Goal: Task Accomplishment & Management: Manage account settings

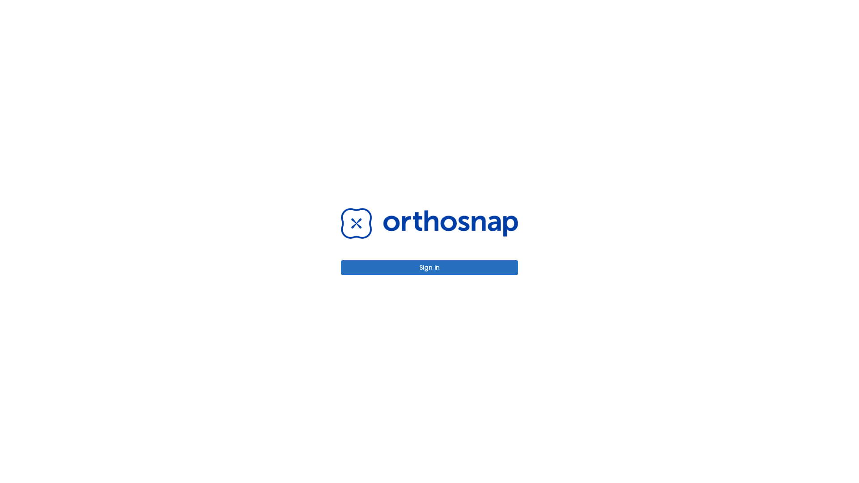
click at [429, 268] on button "Sign in" at bounding box center [429, 267] width 177 height 15
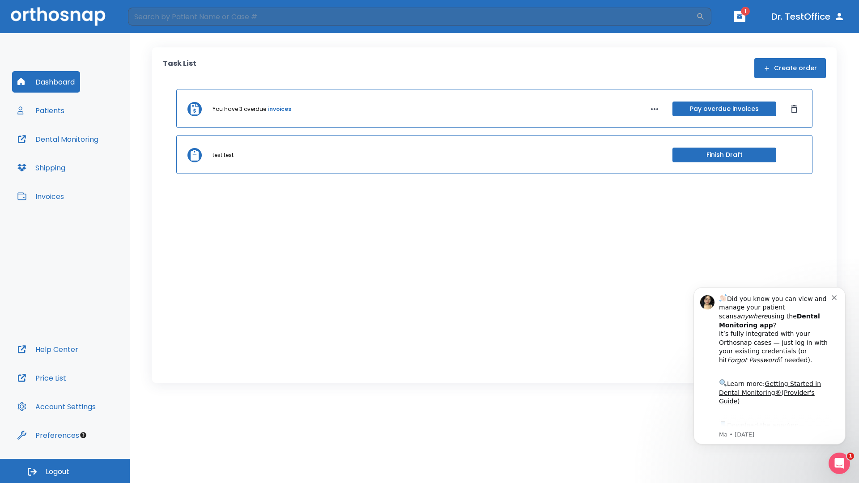
click at [65, 471] on span "Logout" at bounding box center [58, 472] width 24 height 10
